Goal: Check status: Check status

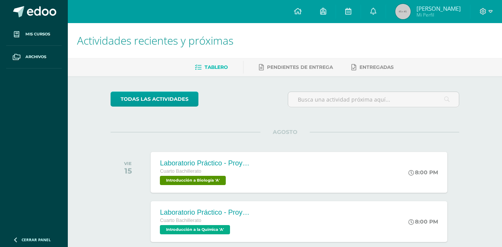
scroll to position [39, 0]
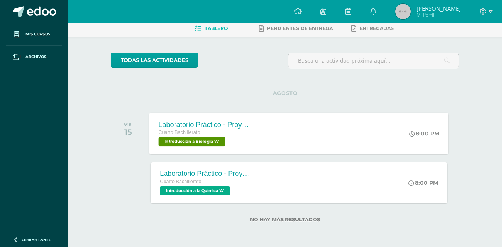
click at [325, 138] on div "Laboratorio Práctico - Proyecto de Unidad Cuarto Bachillerato Introducción a Bi…" at bounding box center [298, 133] width 299 height 41
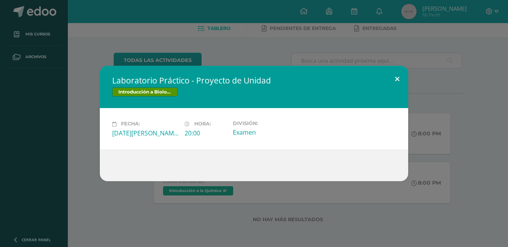
click at [394, 77] on button at bounding box center [397, 79] width 22 height 26
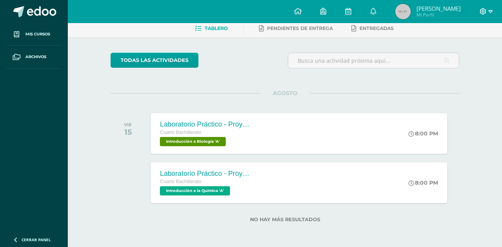
click at [487, 15] on span at bounding box center [486, 11] width 13 height 8
click at [424, 15] on span "[PERSON_NAME] Mi Perfil" at bounding box center [428, 11] width 69 height 15
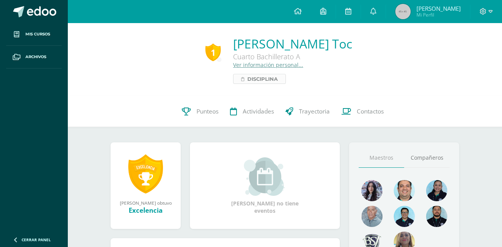
click at [263, 82] on span "Disciplina" at bounding box center [262, 78] width 30 height 9
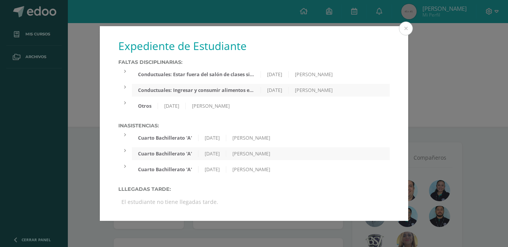
click at [262, 75] on div "16/07/2025" at bounding box center [275, 74] width 28 height 7
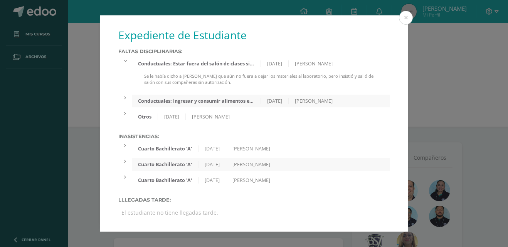
click at [282, 64] on div "16/07/2025" at bounding box center [275, 63] width 28 height 7
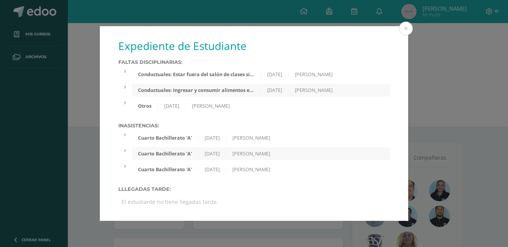
click at [266, 89] on div "04/07/2025" at bounding box center [275, 90] width 28 height 7
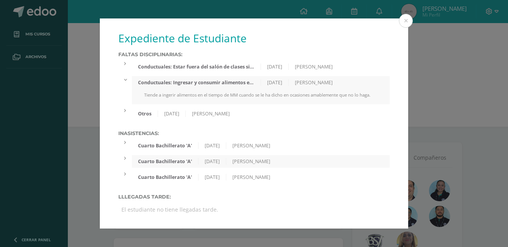
click at [235, 84] on div "Conductuales: Ingresar y consumir alimentos en lugares no autorizados." at bounding box center [196, 82] width 129 height 7
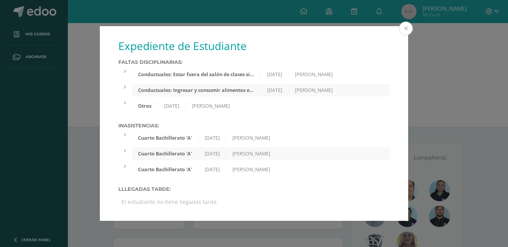
click at [406, 24] on button at bounding box center [406, 29] width 14 height 14
